Goal: Transaction & Acquisition: Purchase product/service

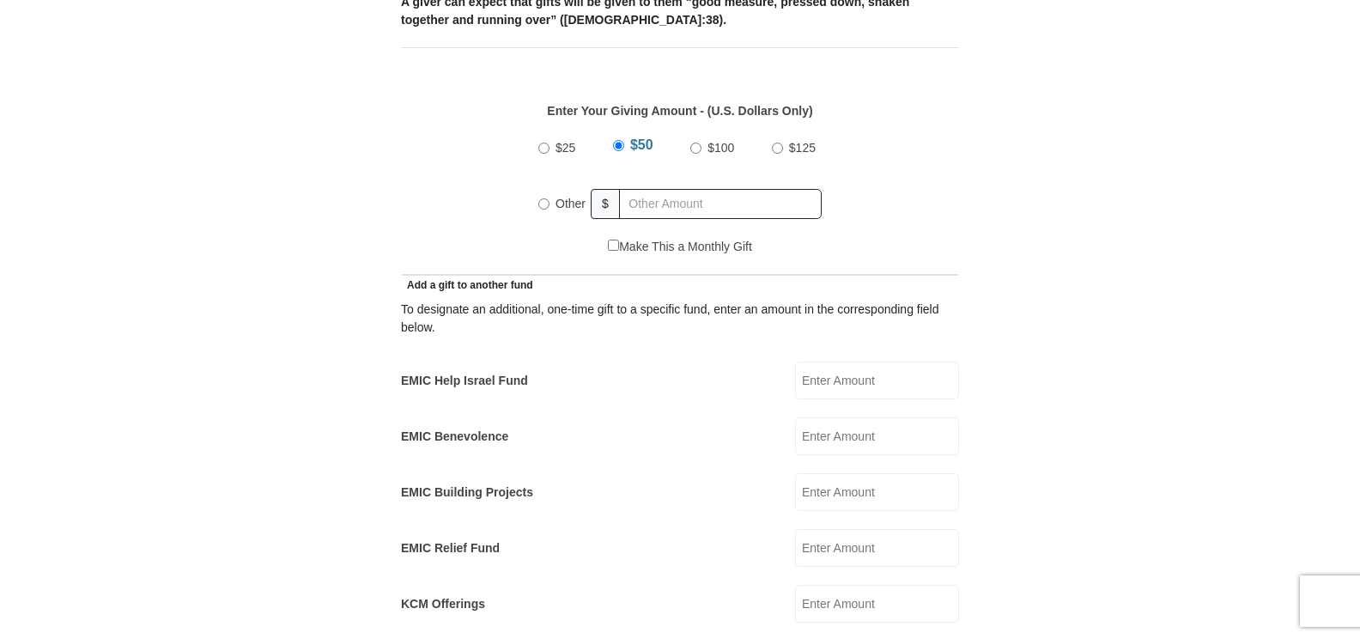
scroll to position [773, 0]
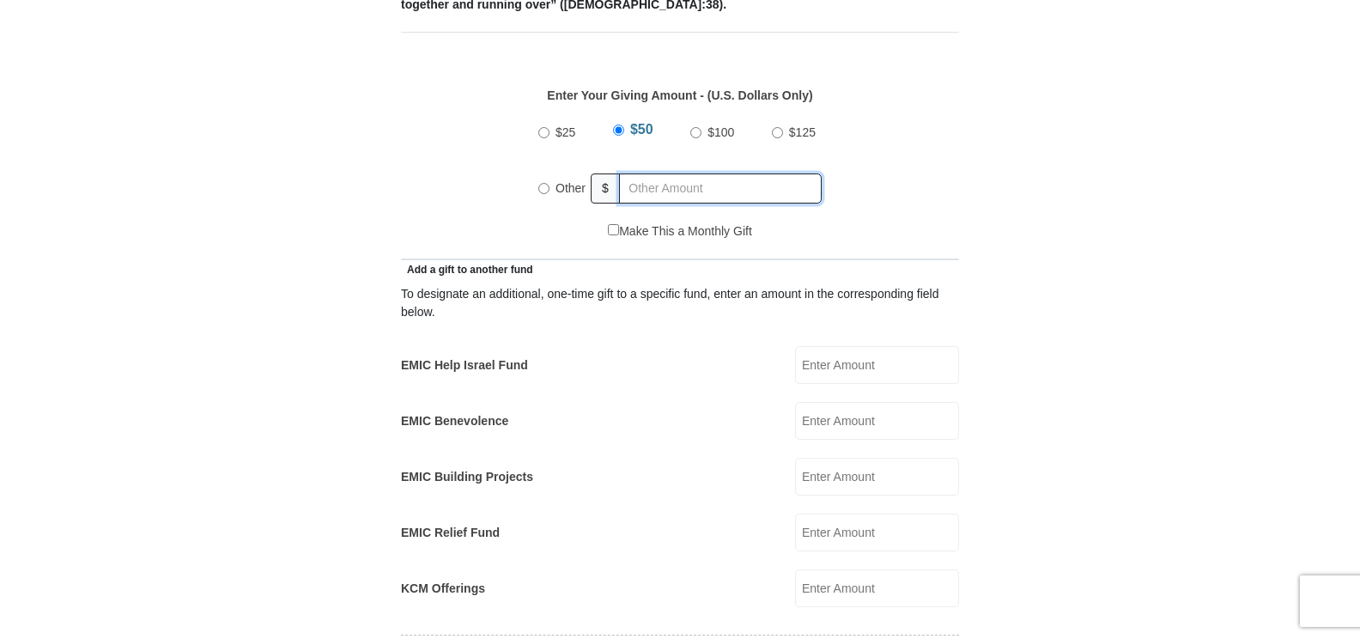
radio input "true"
click at [641, 173] on input "text" at bounding box center [723, 188] width 197 height 30
type input "227.00"
type input "[PERSON_NAME]"
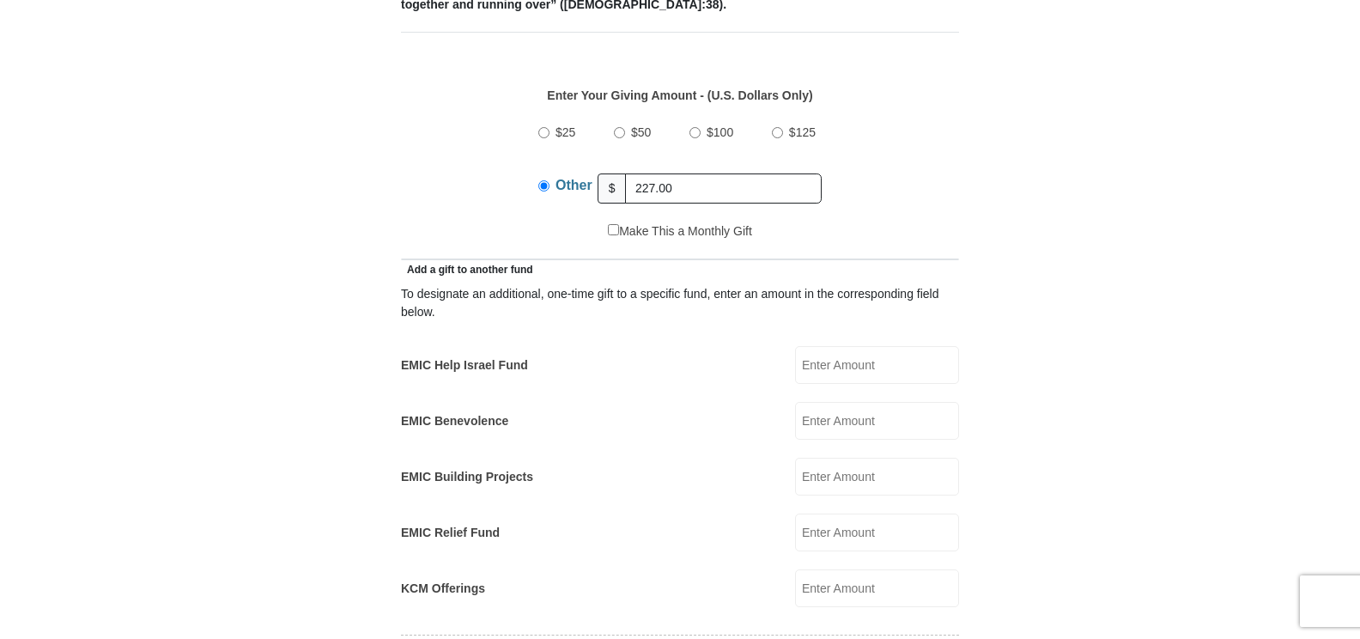
type input "[PERSON_NAME][EMAIL_ADDRESS][PERSON_NAME][DOMAIN_NAME]"
type input "[STREET_ADDRESS][PERSON_NAME]"
type input "Olathe"
select select "KS"
type input "66062"
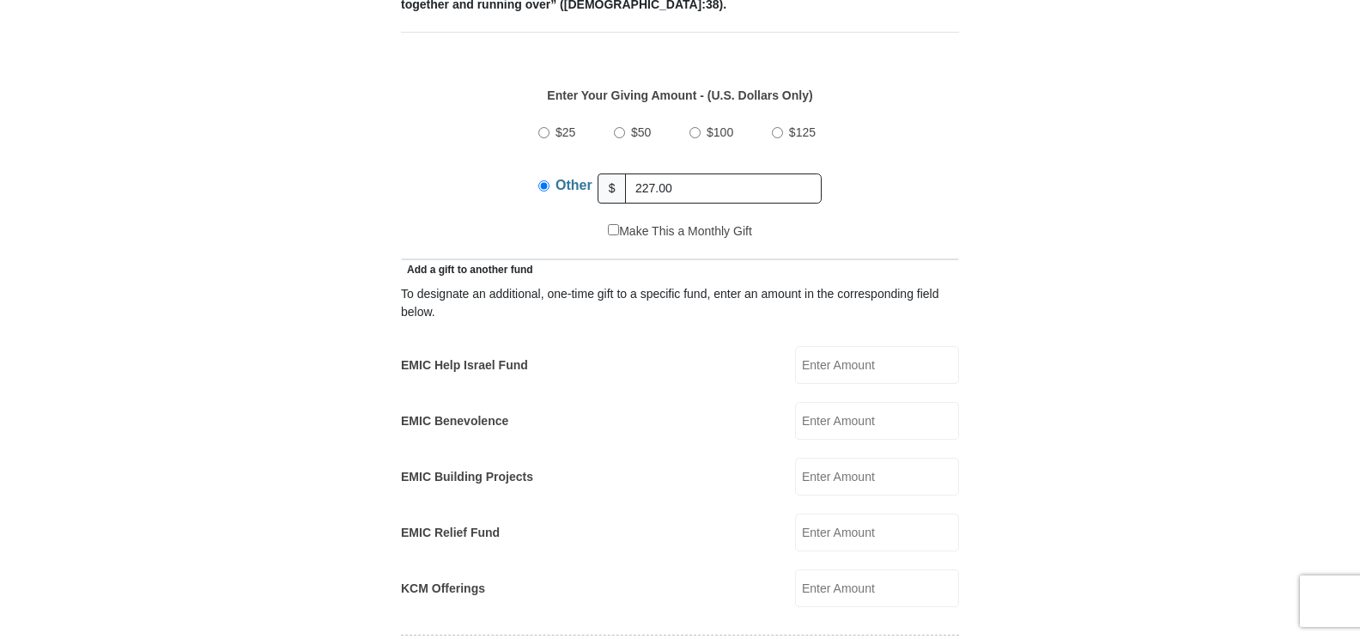
type input "9133886312"
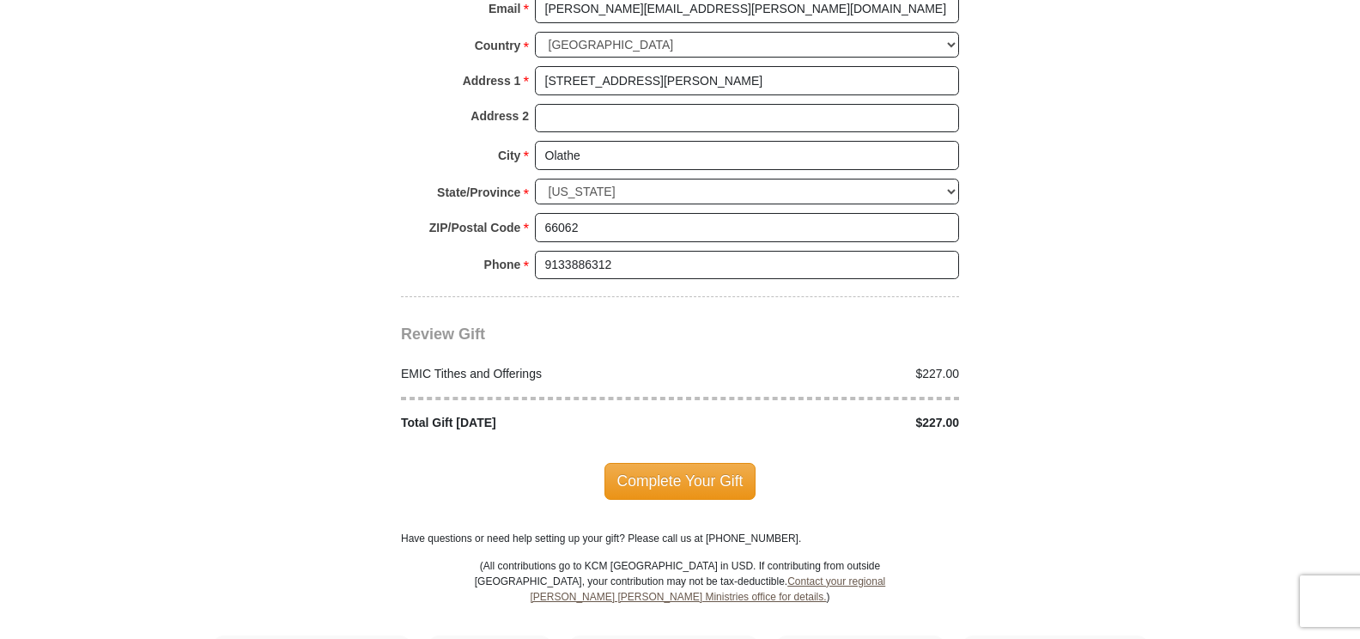
scroll to position [1975, 0]
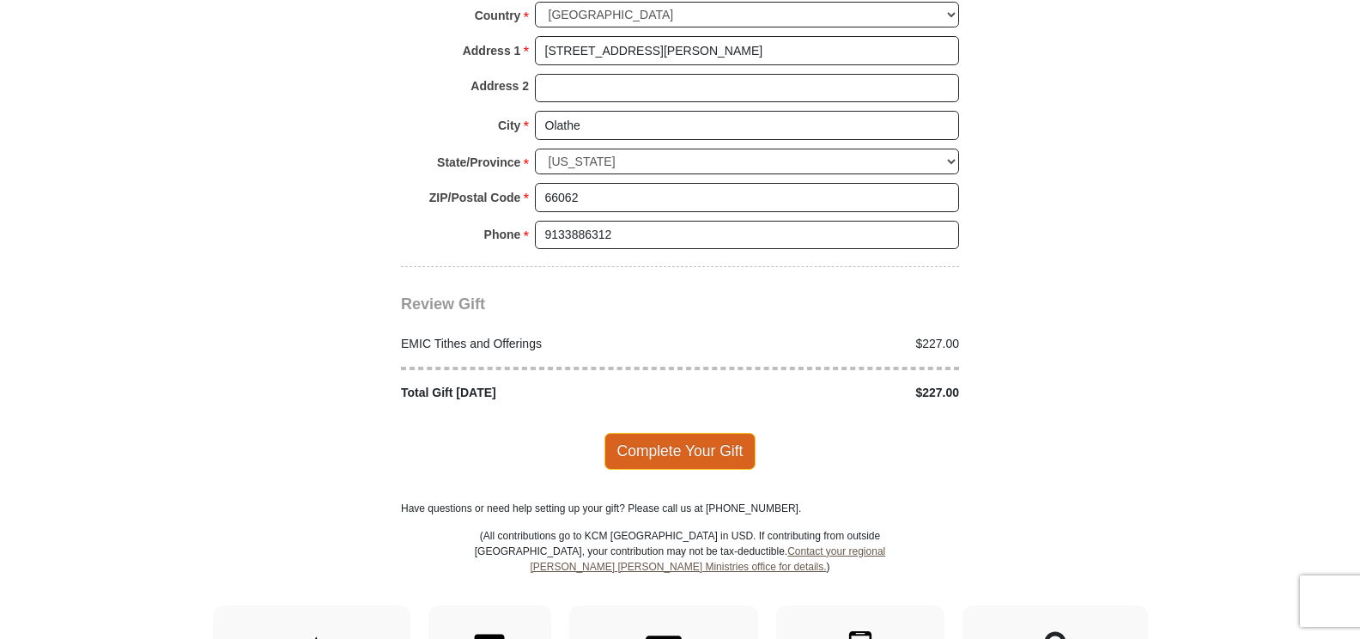
click at [700, 433] on span "Complete Your Gift" at bounding box center [681, 451] width 152 height 36
